Goal: Task Accomplishment & Management: Manage account settings

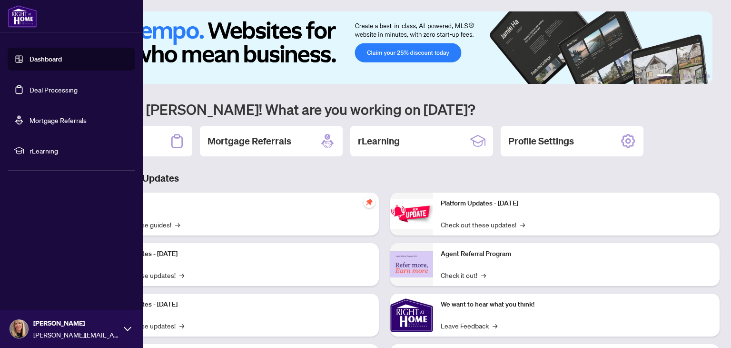
click at [55, 89] on link "Deal Processing" at bounding box center [54, 89] width 48 height 9
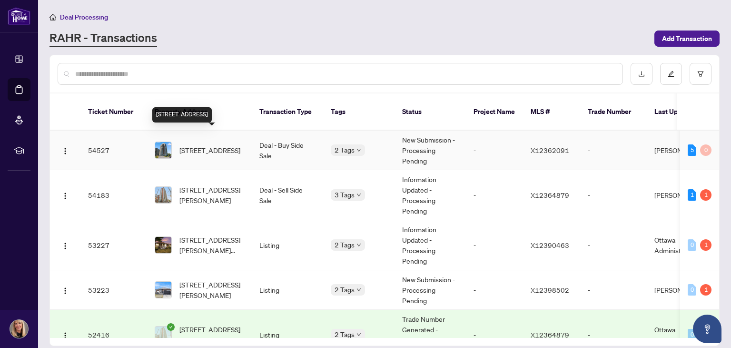
click at [215, 145] on span "[STREET_ADDRESS]" at bounding box center [210, 150] width 61 height 10
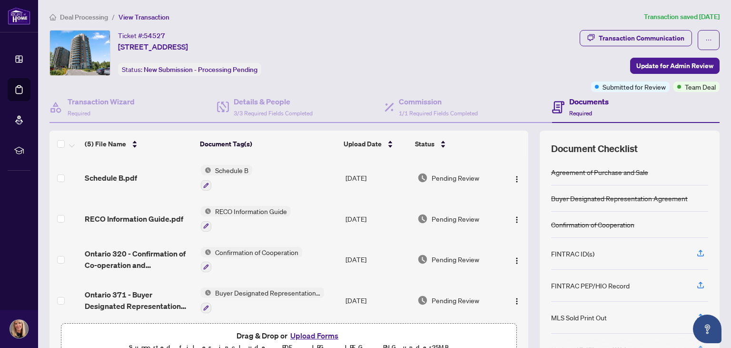
scroll to position [42, 0]
